Goal: Task Accomplishment & Management: Use online tool/utility

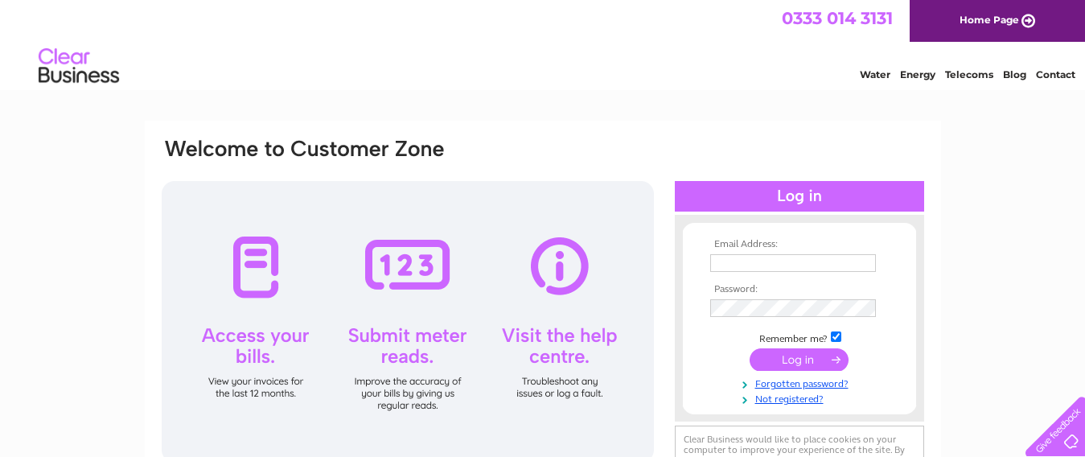
type input "uppersouthfarm@btinternet.com"
click at [803, 358] on input "submit" at bounding box center [799, 359] width 99 height 23
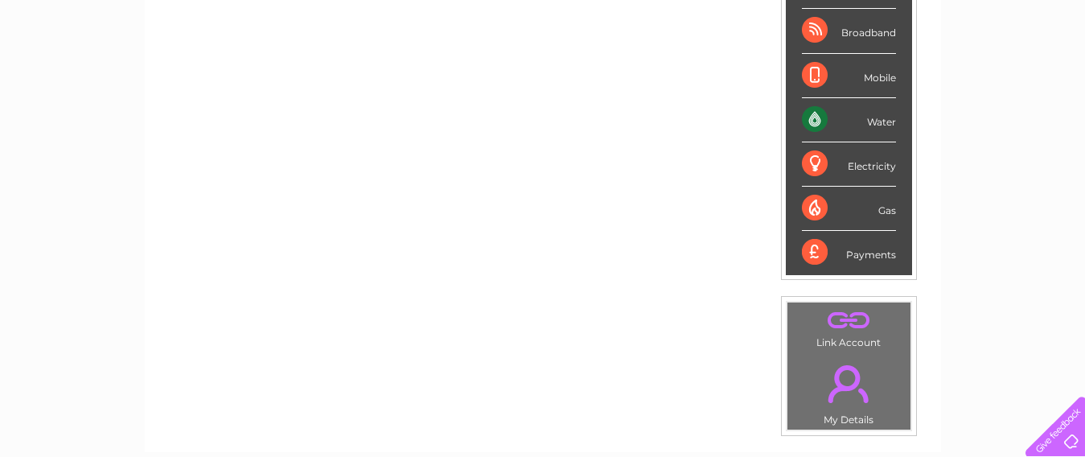
scroll to position [97, 0]
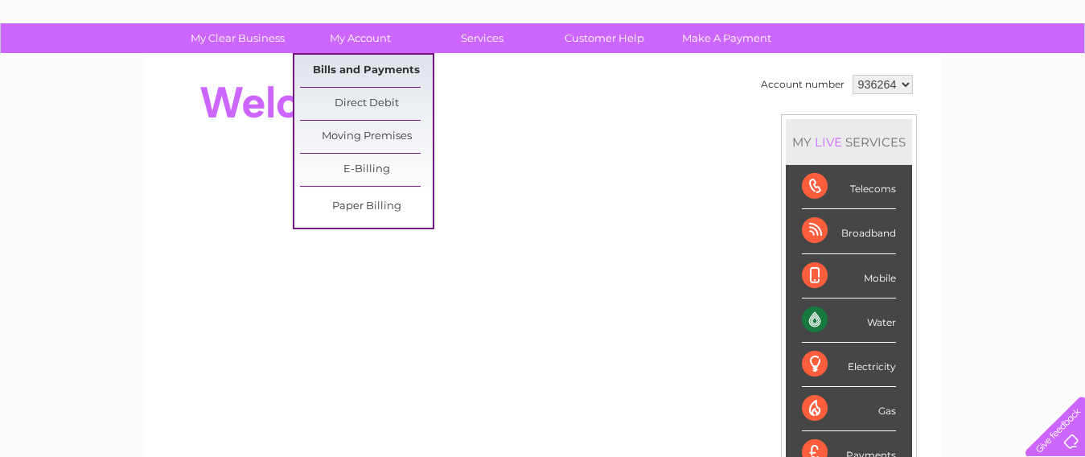
click at [354, 71] on link "Bills and Payments" at bounding box center [366, 71] width 133 height 32
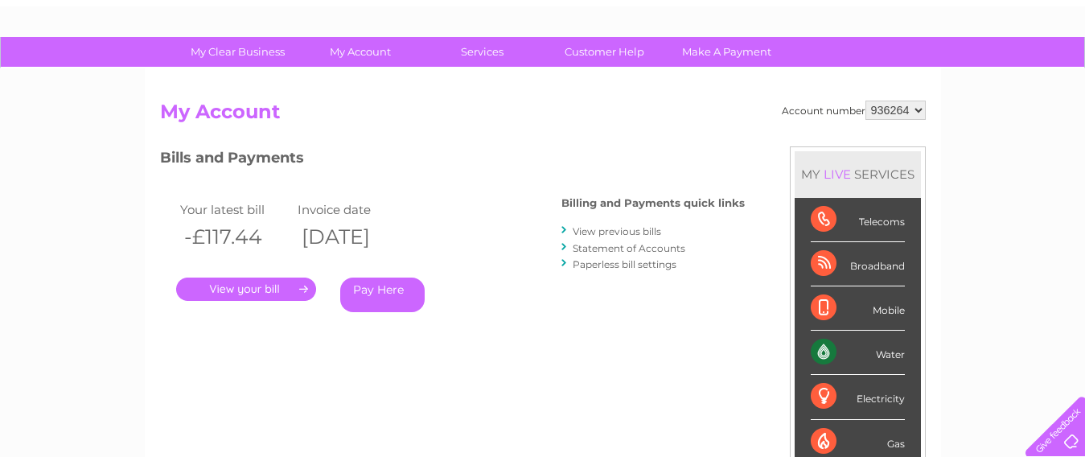
scroll to position [241, 0]
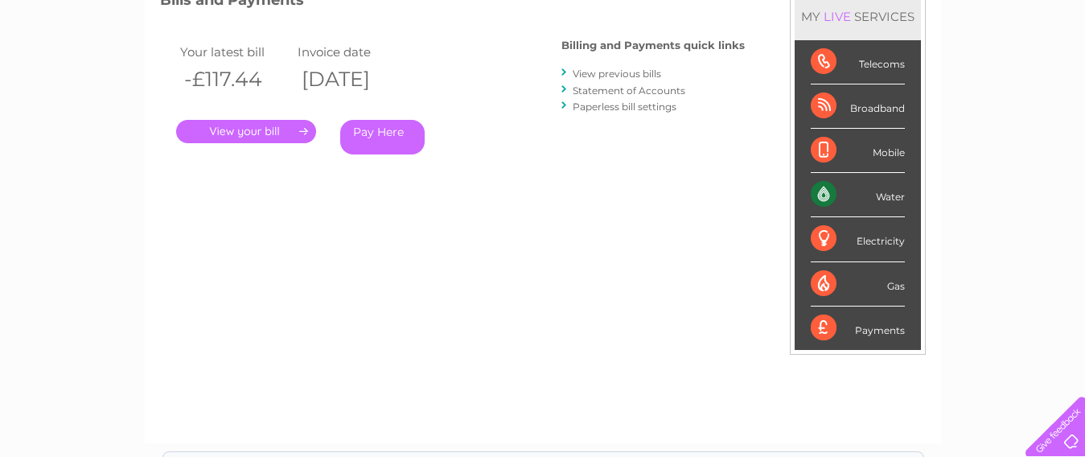
click at [289, 130] on link "." at bounding box center [246, 131] width 140 height 23
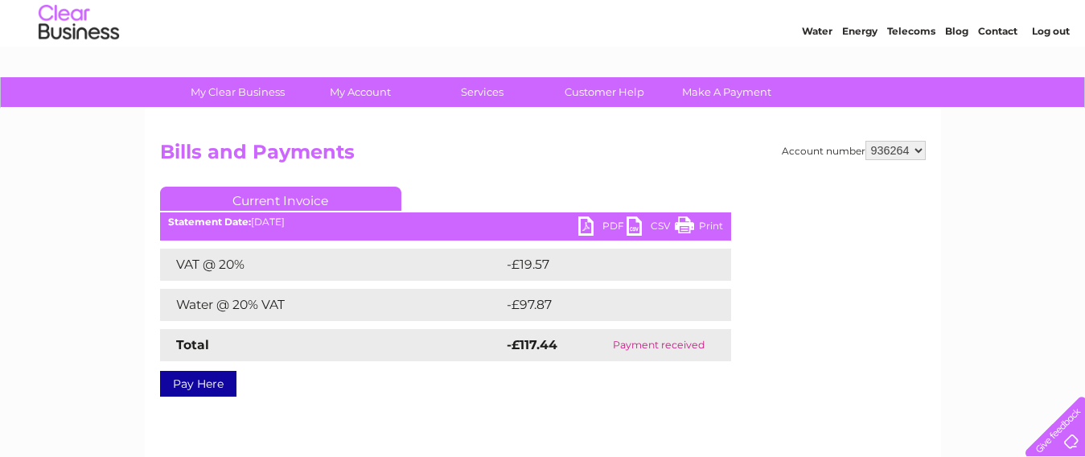
scroll to position [161, 0]
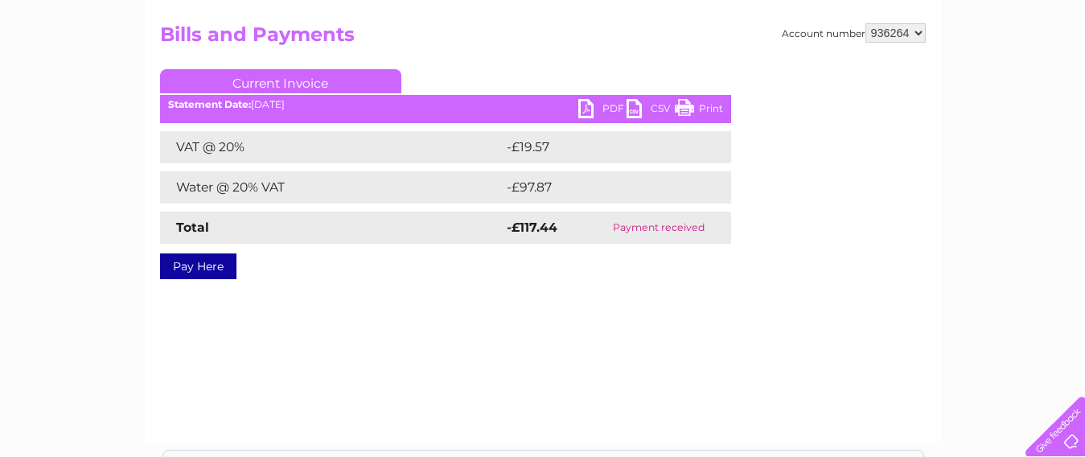
click at [600, 108] on link "PDF" at bounding box center [602, 110] width 48 height 23
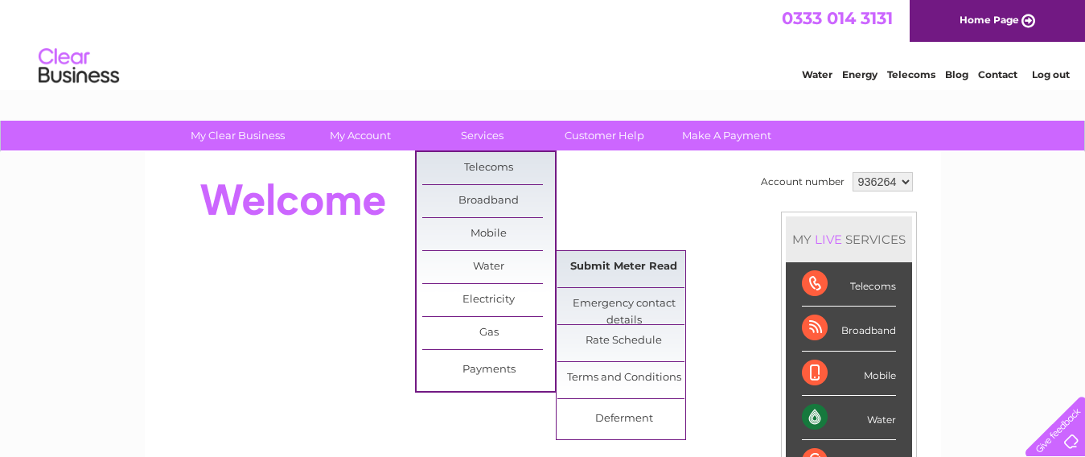
click at [614, 280] on link "Submit Meter Read" at bounding box center [623, 267] width 133 height 32
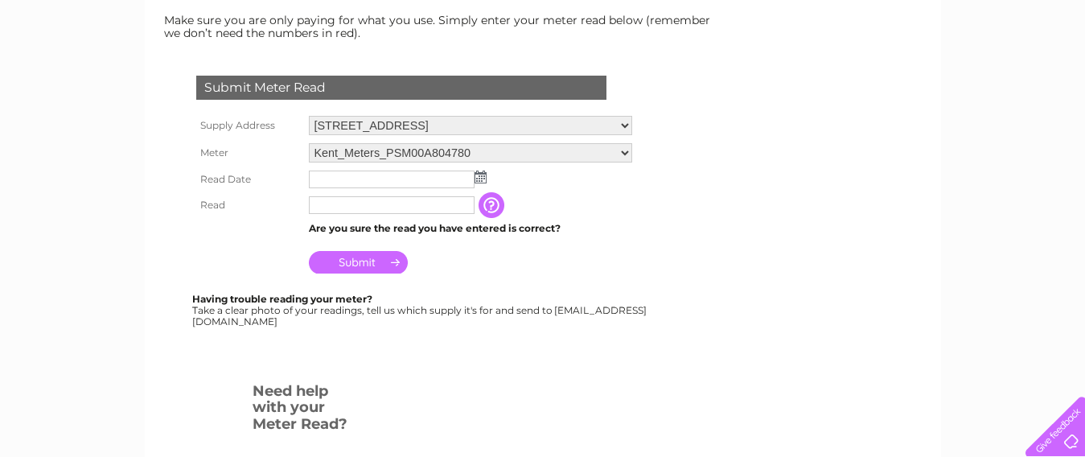
scroll to position [241, 0]
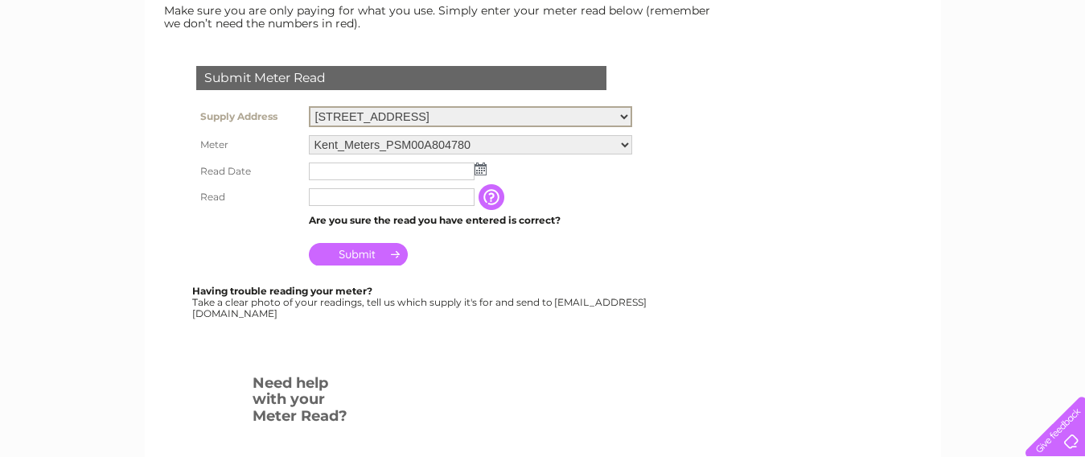
click at [627, 115] on select "[STREET_ADDRESS]" at bounding box center [470, 116] width 323 height 21
click at [573, 113] on select "[STREET_ADDRESS]" at bounding box center [470, 116] width 323 height 21
click at [553, 143] on select "Kent_Meters_PSM00A804780" at bounding box center [470, 144] width 323 height 19
click at [309, 134] on select "Kent_Meters_PSM00A804780" at bounding box center [470, 144] width 323 height 21
click at [622, 144] on select "Kent_Meters_PSM00A804780" at bounding box center [470, 144] width 323 height 21
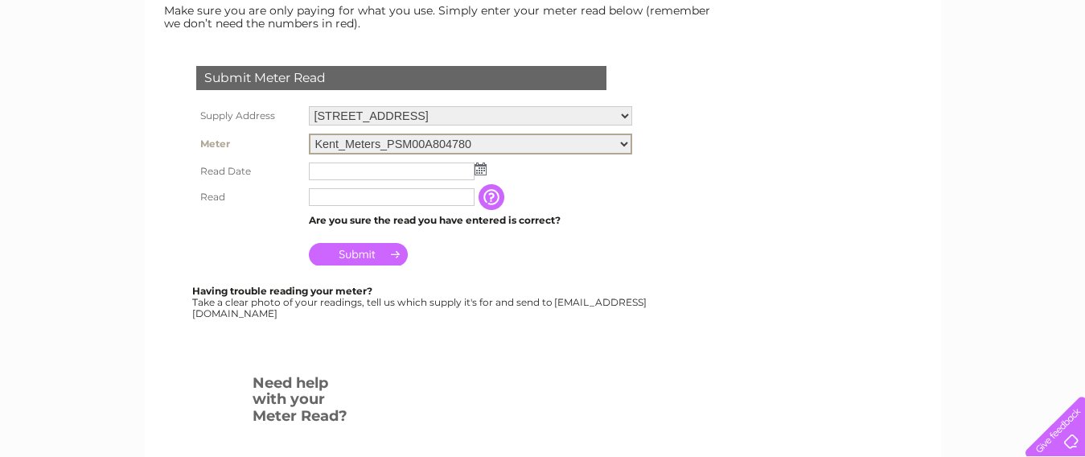
click at [309, 134] on select "Kent_Meters_PSM00A804780" at bounding box center [470, 144] width 323 height 21
click at [599, 166] on td at bounding box center [470, 171] width 331 height 26
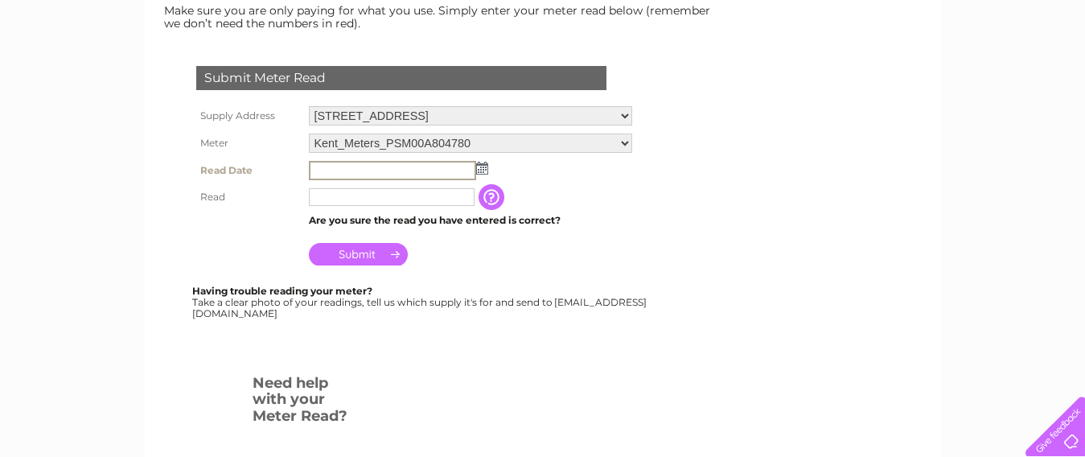
click at [396, 171] on input "text" at bounding box center [392, 170] width 167 height 19
click at [622, 117] on select "Upper South Farm, Aylesbury, HP22 4DG" at bounding box center [470, 116] width 323 height 21
click at [309, 106] on select "Upper South Farm, Aylesbury, HP22 4DG" at bounding box center [470, 116] width 323 height 21
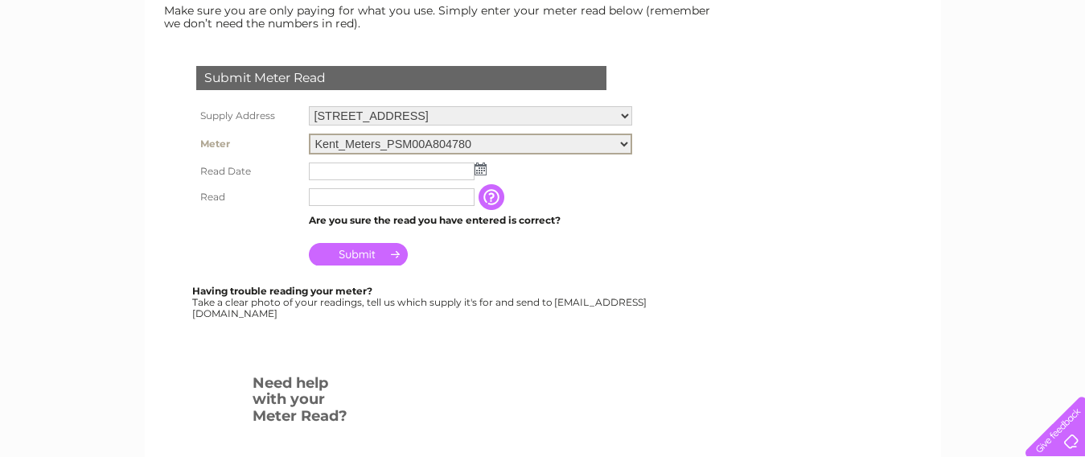
click at [625, 146] on select "Kent_Meters_PSM00A804780" at bounding box center [470, 144] width 323 height 21
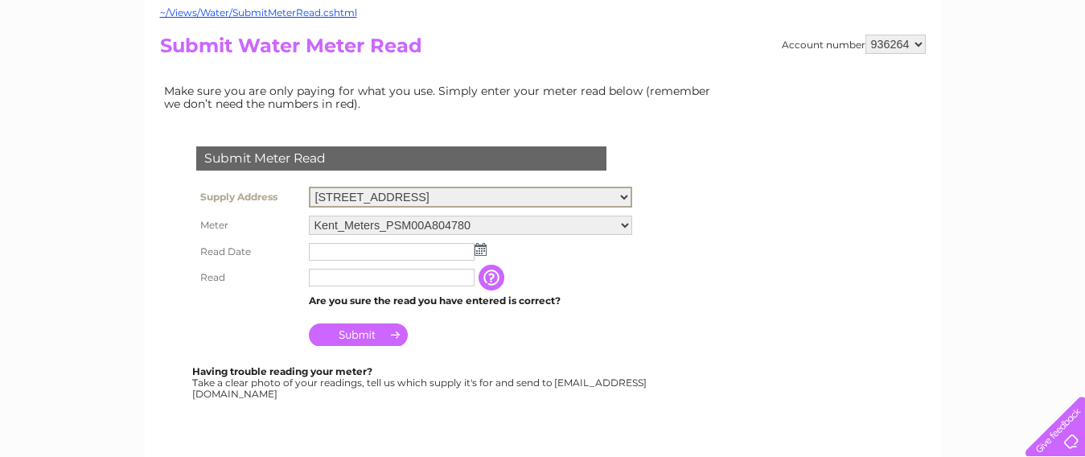
click at [618, 195] on select "Upper South Farm, Aylesbury, HP22 4DG" at bounding box center [470, 197] width 323 height 21
click at [475, 195] on select "Upper South Farm, Aylesbury, HP22 4DG" at bounding box center [470, 197] width 323 height 21
click at [475, 232] on select "Kent_Meters_PSM00A804780" at bounding box center [470, 225] width 323 height 19
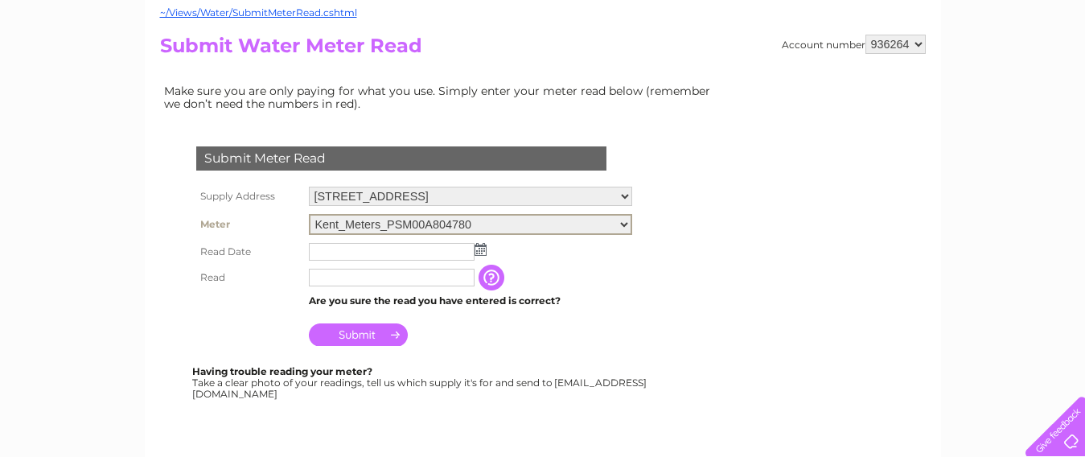
click at [483, 221] on select "Kent_Meters_PSM00A804780" at bounding box center [470, 224] width 323 height 21
click at [625, 224] on select "Kent_Meters_PSM00A804780" at bounding box center [470, 224] width 323 height 21
click at [646, 305] on div "Submit Meter Read Supply Address Upper South Farm, Aylesbury, HP22 4DG Meter Ke…" at bounding box center [404, 263] width 489 height 267
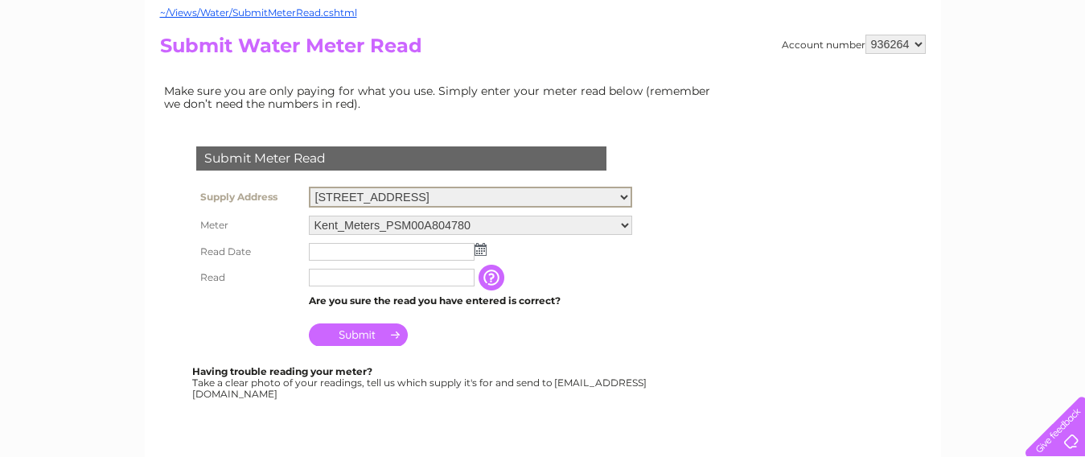
click at [511, 190] on select "Upper South Farm, Aylesbury, HP22 4DG" at bounding box center [470, 197] width 323 height 21
click at [309, 187] on select "Upper South Farm, Aylesbury, HP22 4DG" at bounding box center [470, 197] width 323 height 21
click at [511, 199] on select "Upper South Farm, Aylesbury, HP22 4DG" at bounding box center [470, 197] width 323 height 21
click at [309, 187] on select "Upper South Farm, Aylesbury, HP22 4DG" at bounding box center [470, 197] width 323 height 21
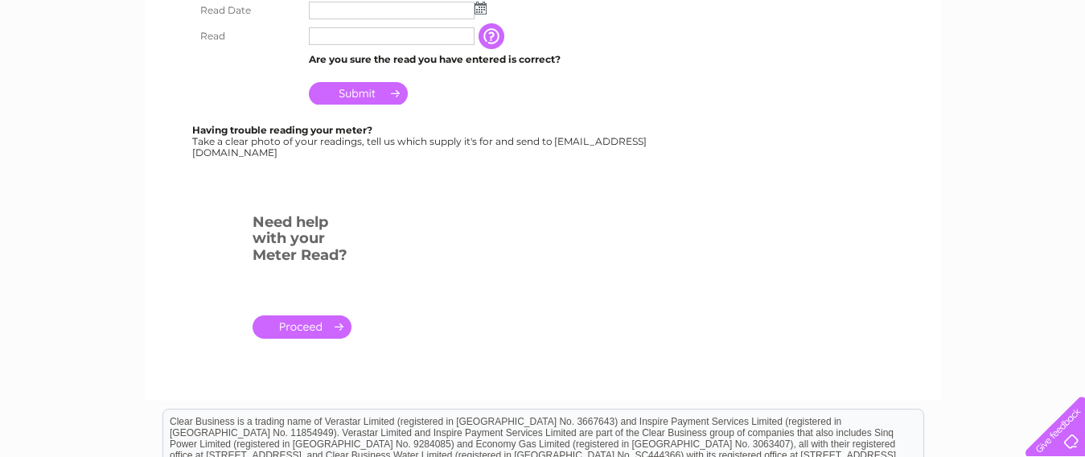
scroll to position [322, 0]
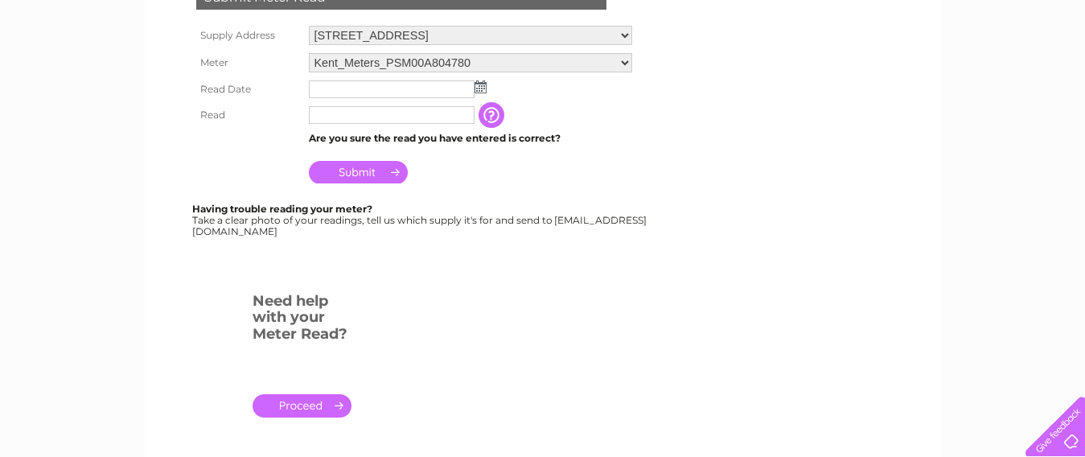
drag, startPoint x: 371, startPoint y: 238, endPoint x: 204, endPoint y: 235, distance: 166.5
click at [204, 235] on div "Having trouble reading your meter? Take a clear photo of your readings, tell us…" at bounding box center [420, 219] width 457 height 33
copy div "Meterread@clearbusiness.co.uk Has the meter rolled over ? i.e Has your meter st…"
